Goal: Information Seeking & Learning: Learn about a topic

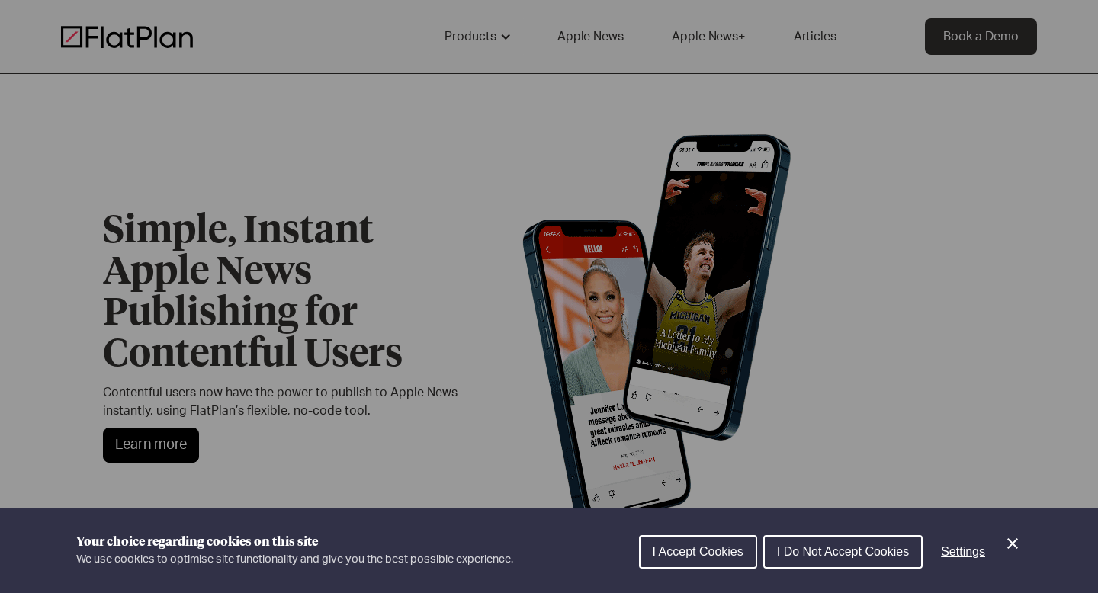
click at [396, 201] on div "Cookie preferences" at bounding box center [549, 296] width 1098 height 593
click at [1008, 548] on icon "Close Cookie Control" at bounding box center [1013, 544] width 11 height 11
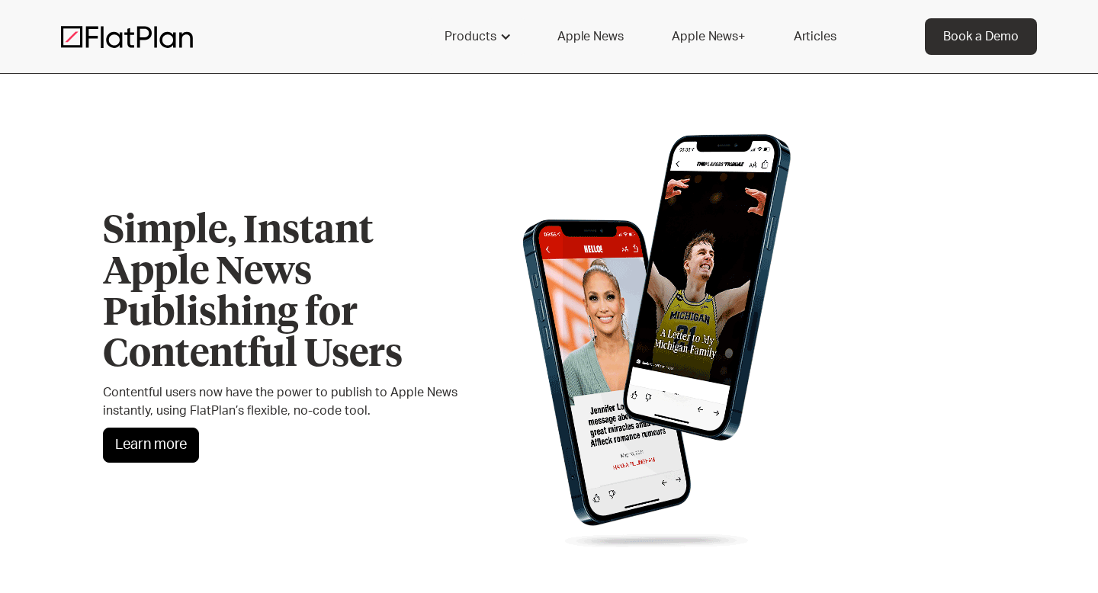
click at [569, 37] on link "Apple News" at bounding box center [590, 36] width 102 height 37
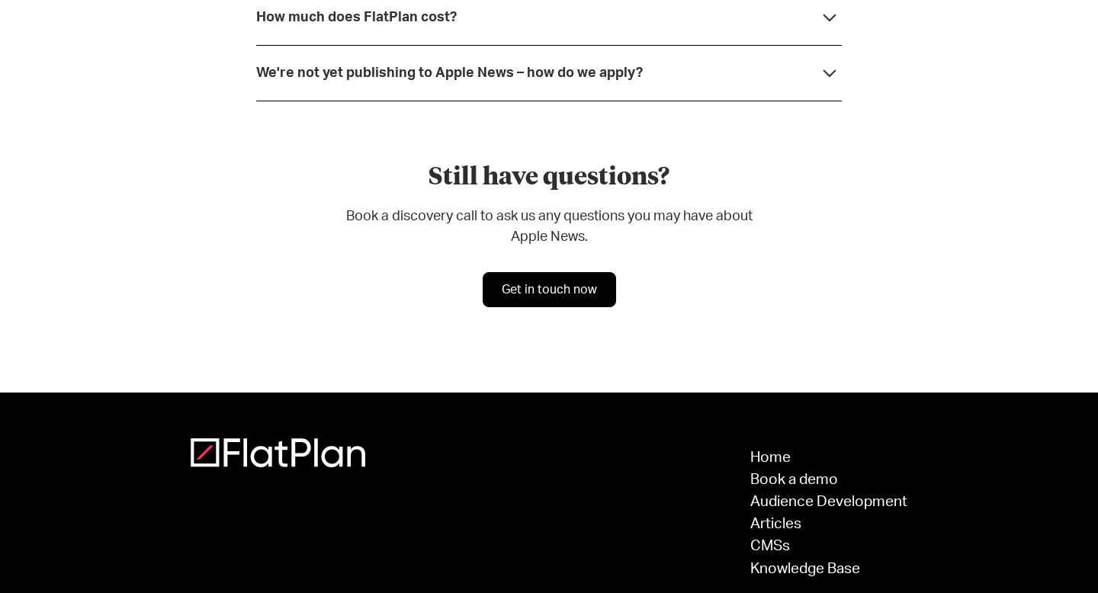
scroll to position [4478, 0]
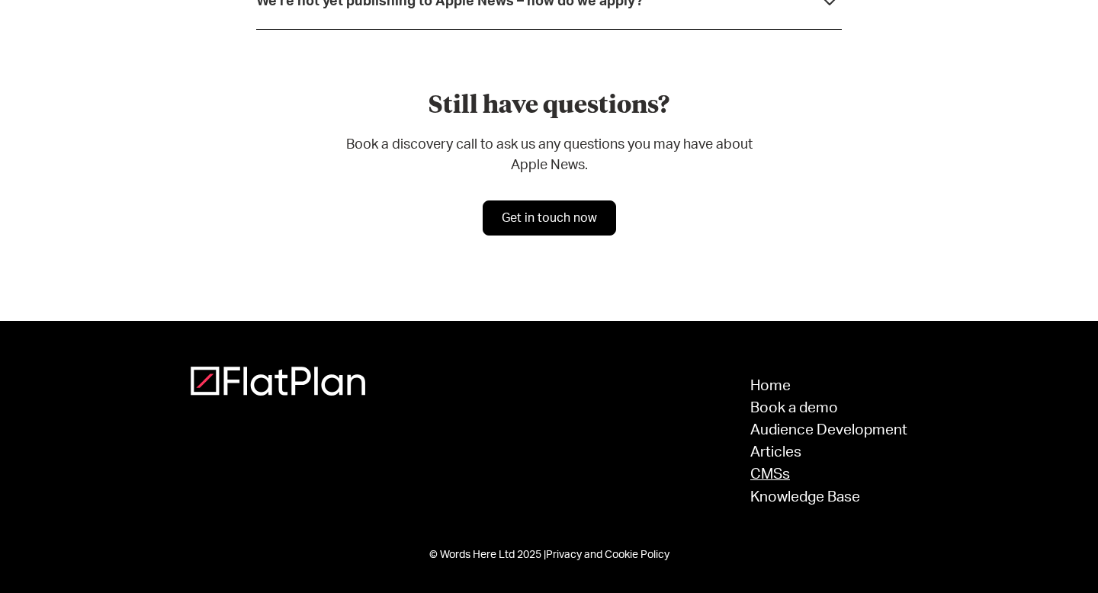
click at [785, 479] on link "CMSs" at bounding box center [829, 475] width 157 height 14
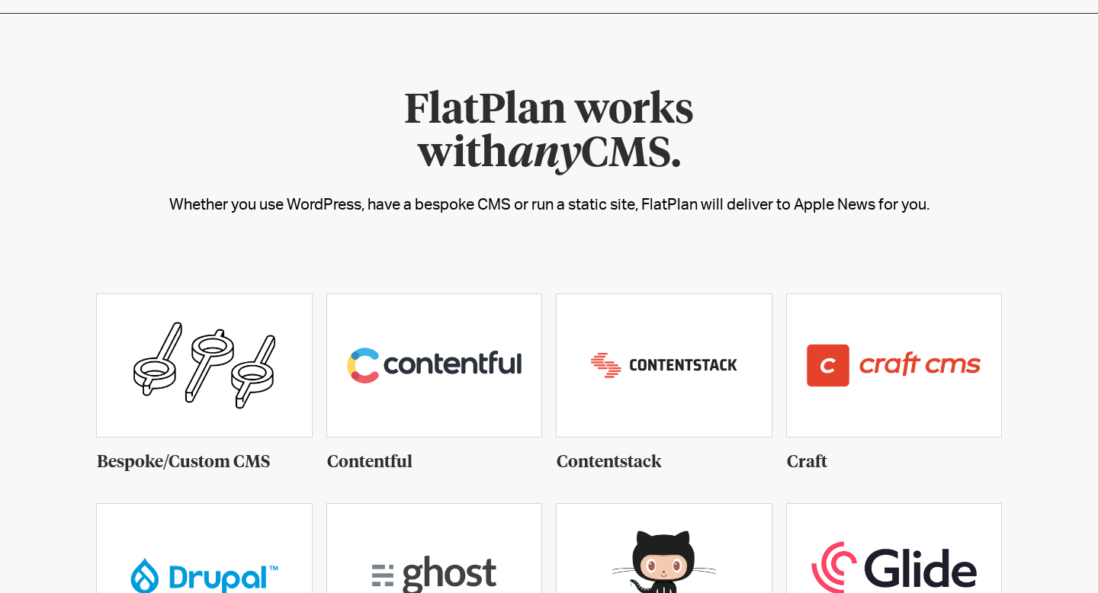
scroll to position [65, 0]
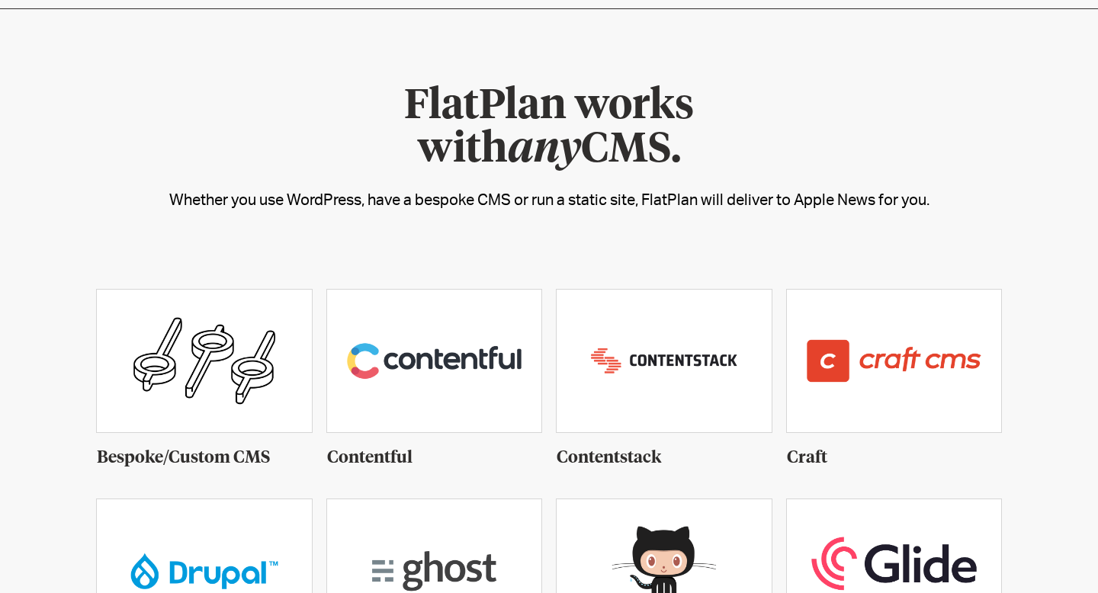
click at [374, 347] on img at bounding box center [434, 361] width 215 height 143
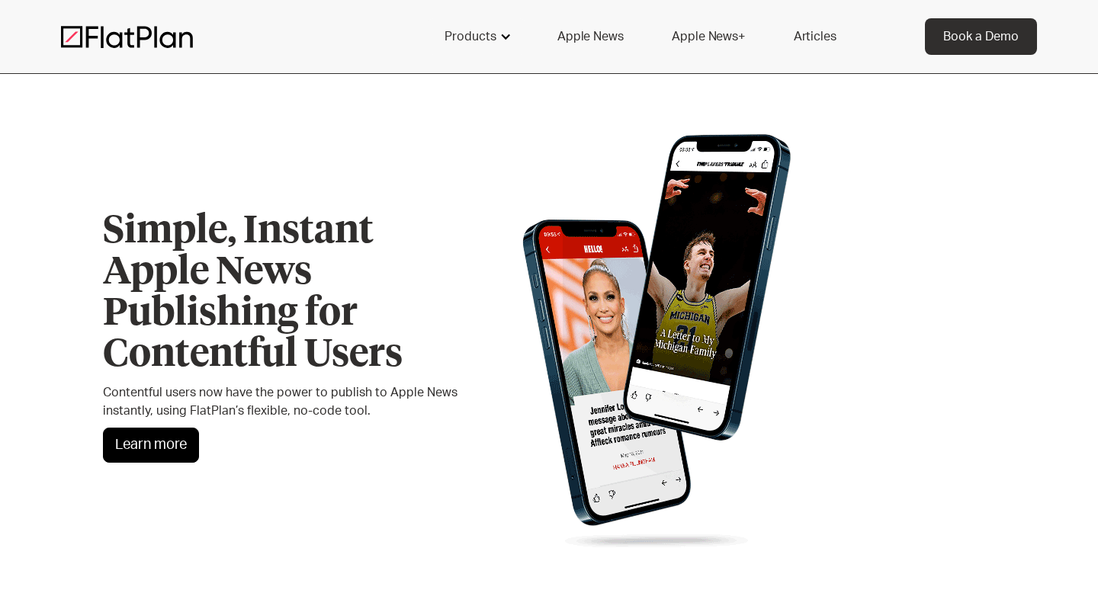
click at [510, 40] on div at bounding box center [506, 37] width 12 height 12
click at [180, 451] on link "Learn more" at bounding box center [151, 445] width 96 height 35
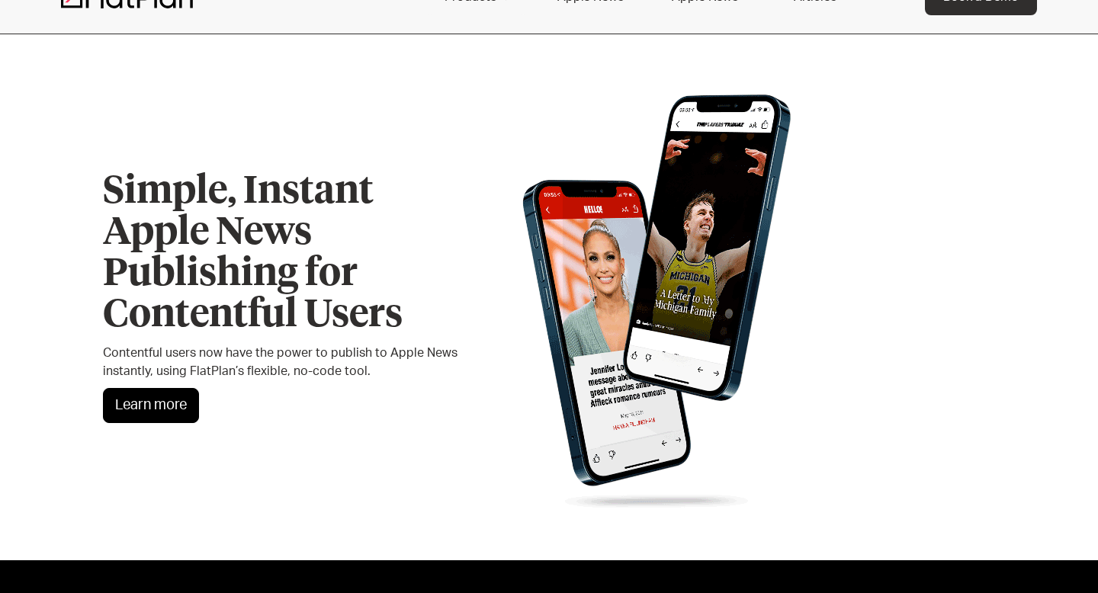
scroll to position [74, 0]
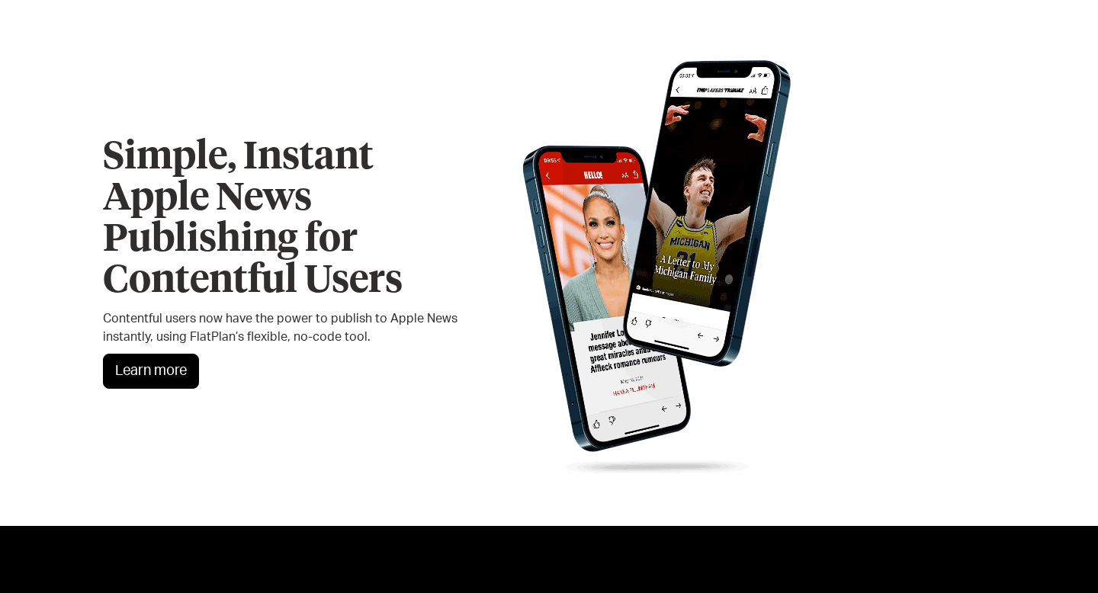
click at [148, 378] on link "Learn more" at bounding box center [151, 371] width 96 height 35
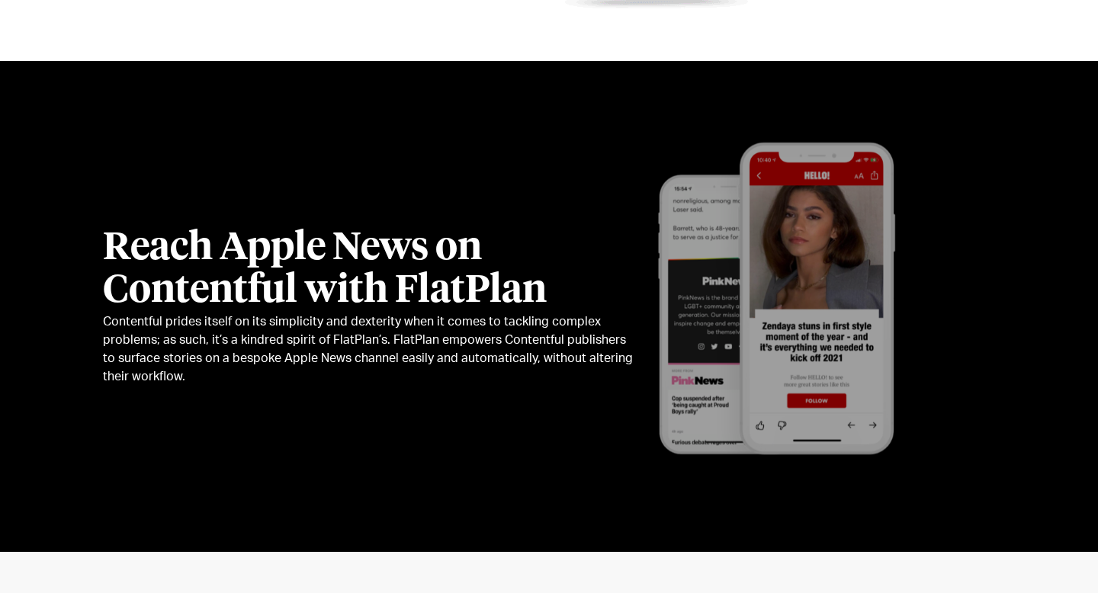
scroll to position [639, 0]
